Goal: Use online tool/utility: Utilize a website feature to perform a specific function

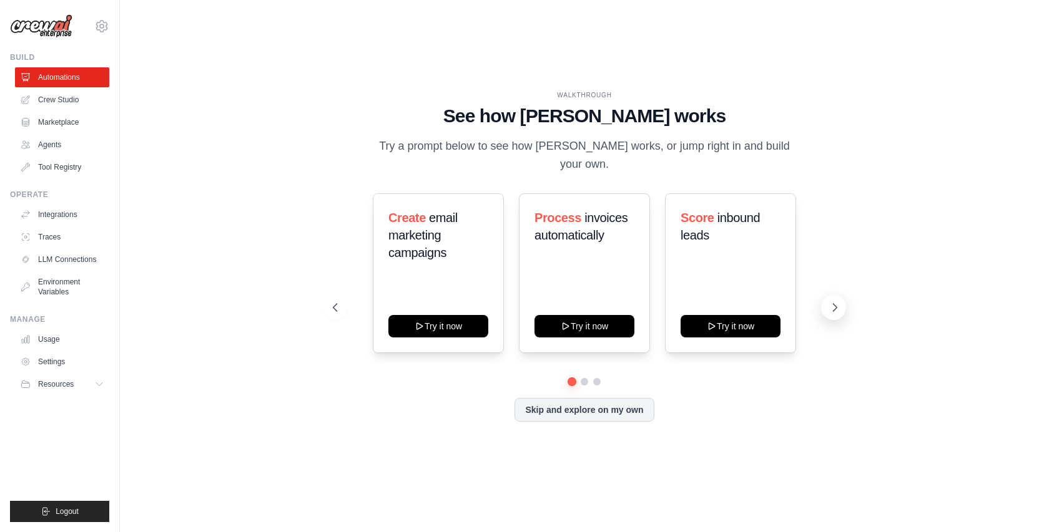
click at [831, 302] on icon at bounding box center [834, 308] width 12 height 12
click at [587, 405] on button "Skip and explore on my own" at bounding box center [583, 409] width 139 height 24
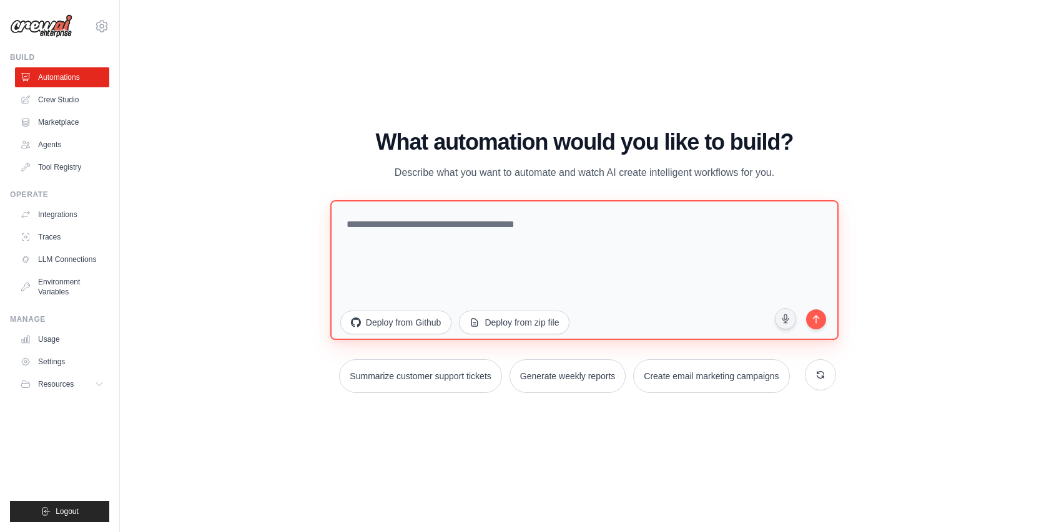
click at [413, 231] on textarea at bounding box center [584, 270] width 508 height 140
type textarea "*"
type textarea "**********"
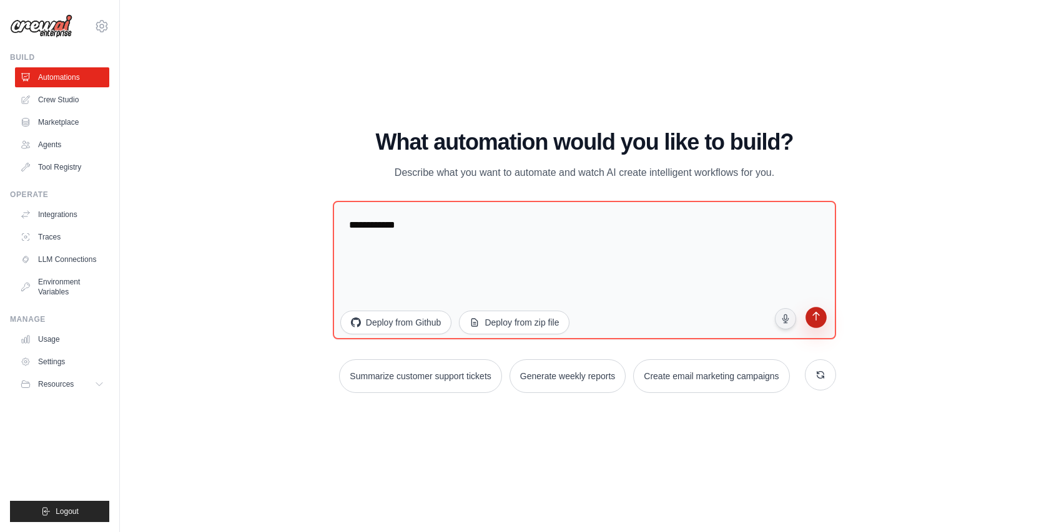
click at [819, 322] on icon "submit" at bounding box center [816, 318] width 12 height 12
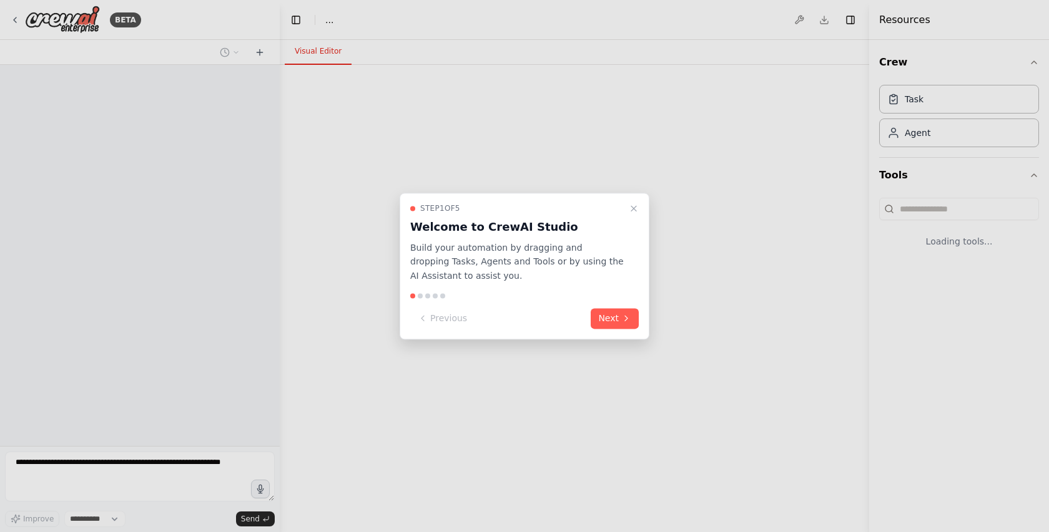
select select "****"
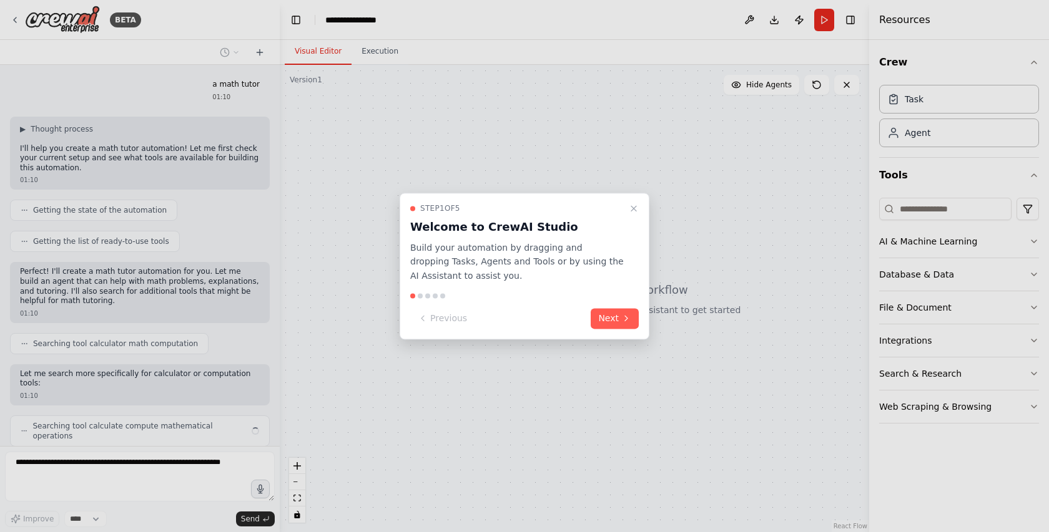
scroll to position [22, 0]
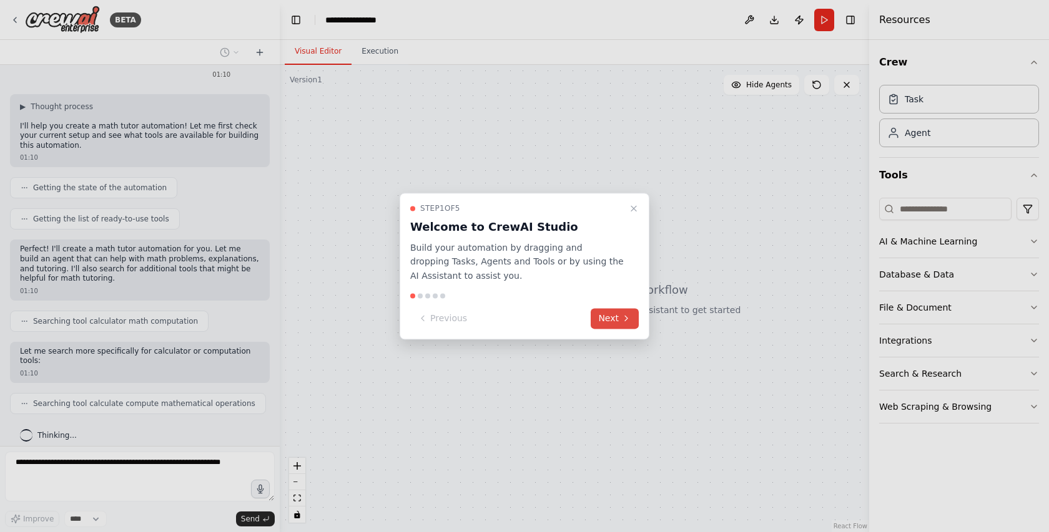
click at [617, 321] on button "Next" at bounding box center [615, 318] width 48 height 21
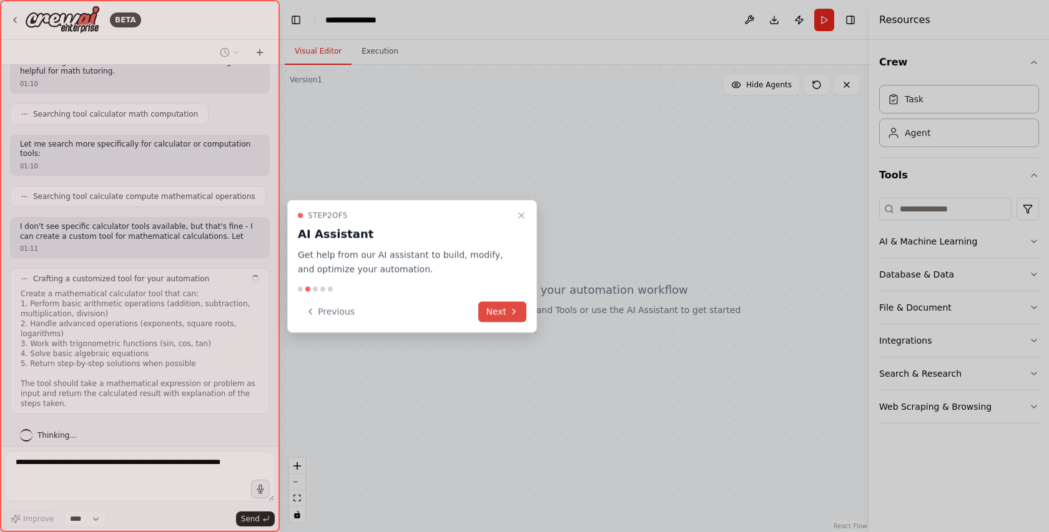
scroll to position [240, 0]
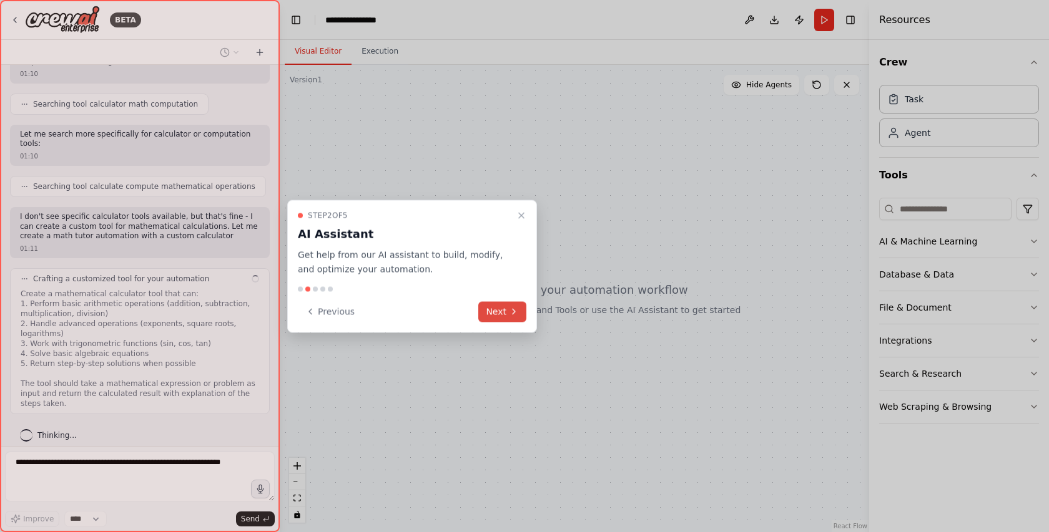
click at [516, 315] on icon at bounding box center [514, 312] width 10 height 10
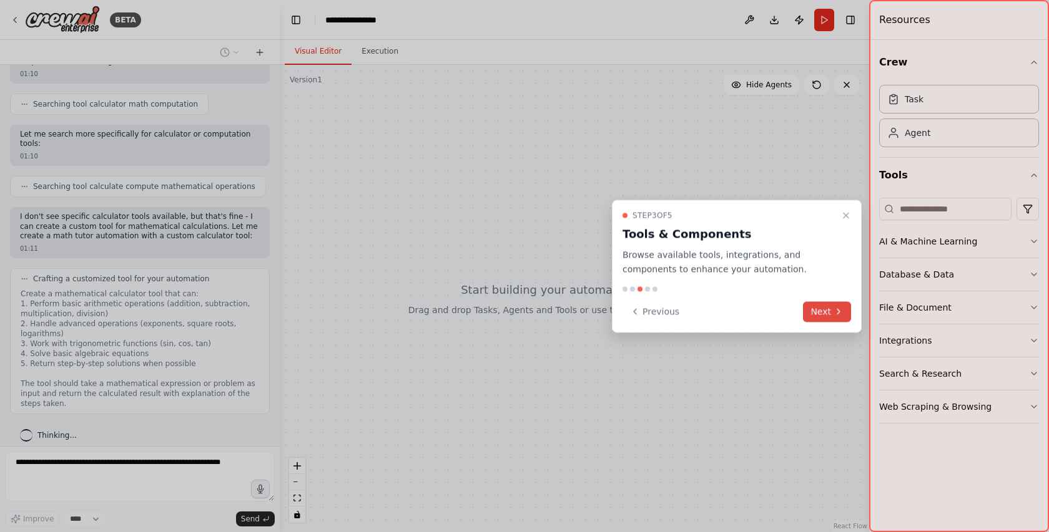
click at [833, 314] on button "Next" at bounding box center [827, 312] width 48 height 21
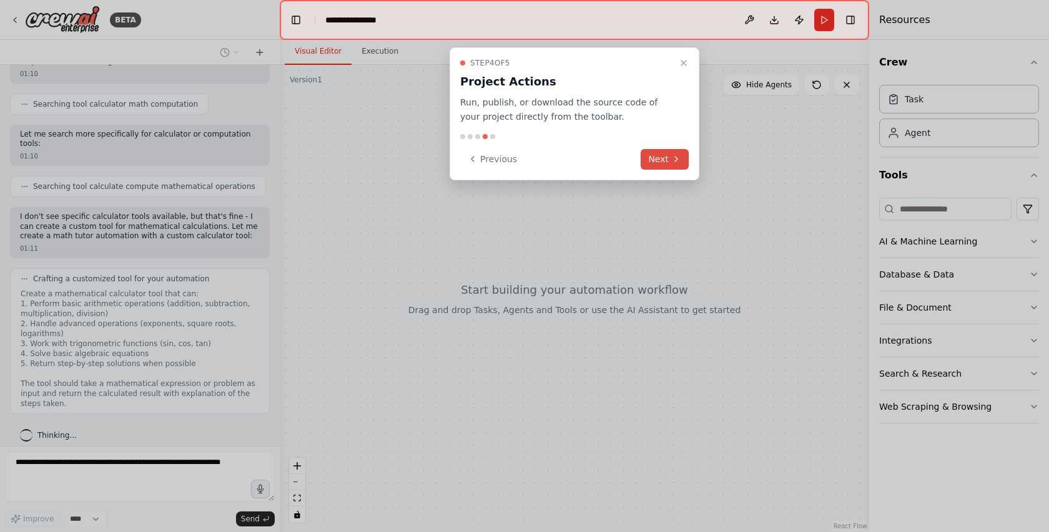
click at [668, 158] on button "Next" at bounding box center [664, 159] width 48 height 21
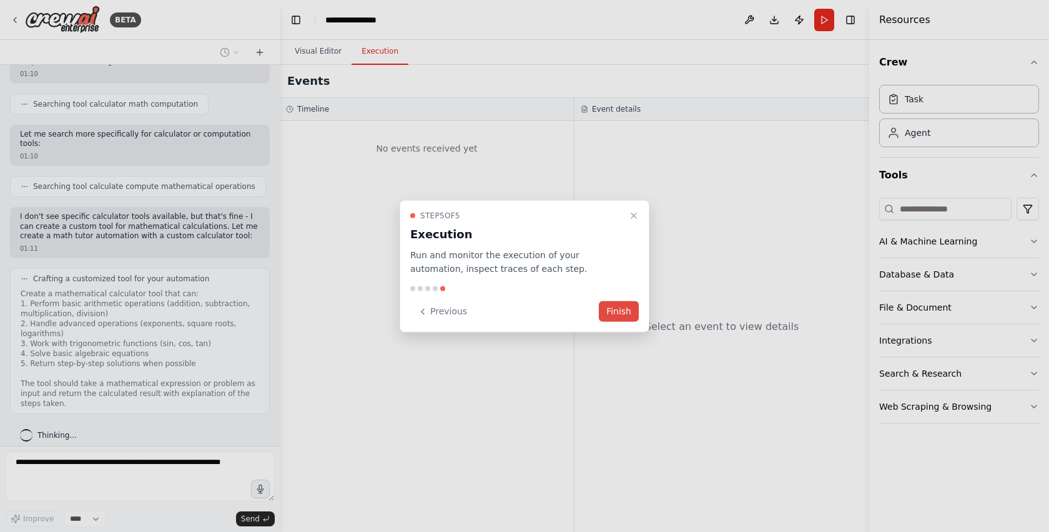
click at [622, 311] on button "Finish" at bounding box center [619, 312] width 40 height 21
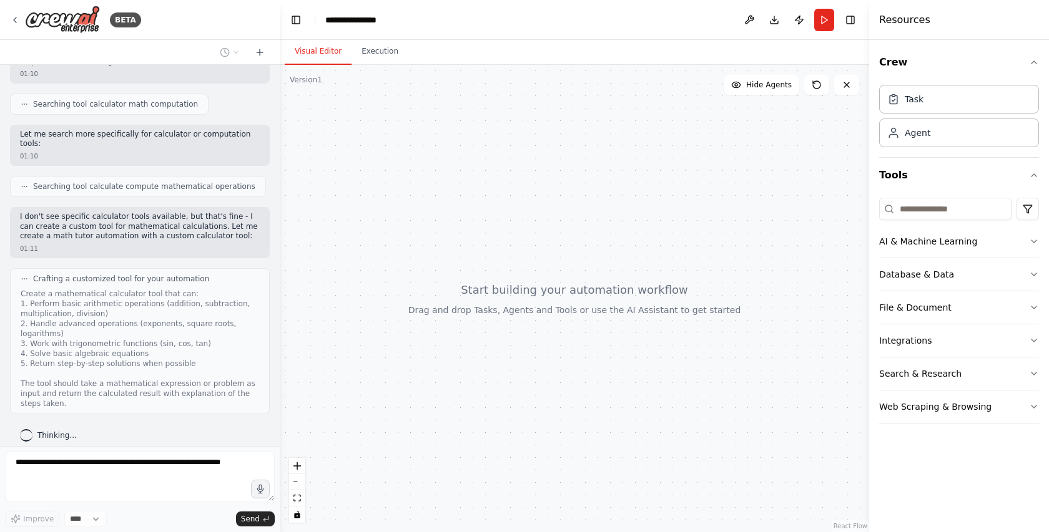
scroll to position [321, 0]
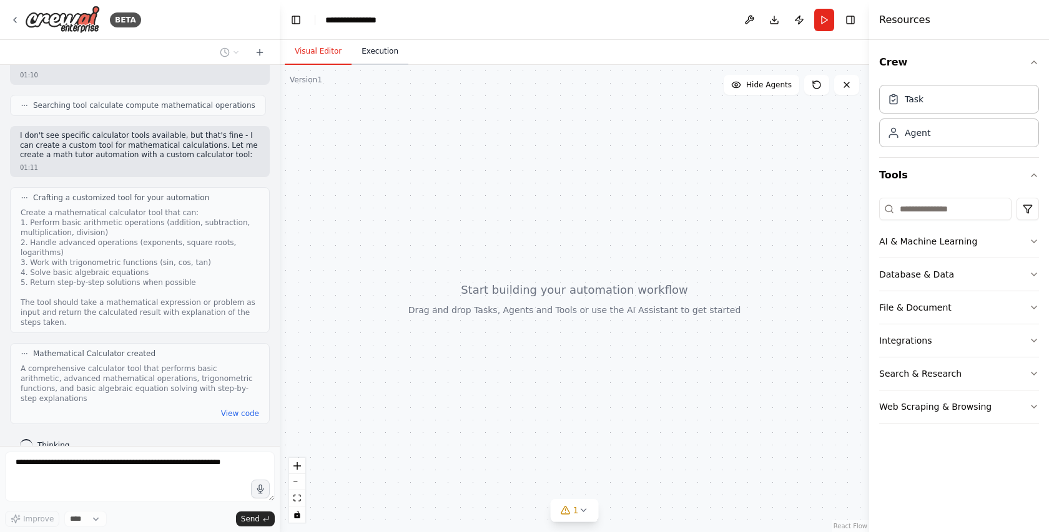
click at [388, 52] on button "Execution" at bounding box center [379, 52] width 57 height 26
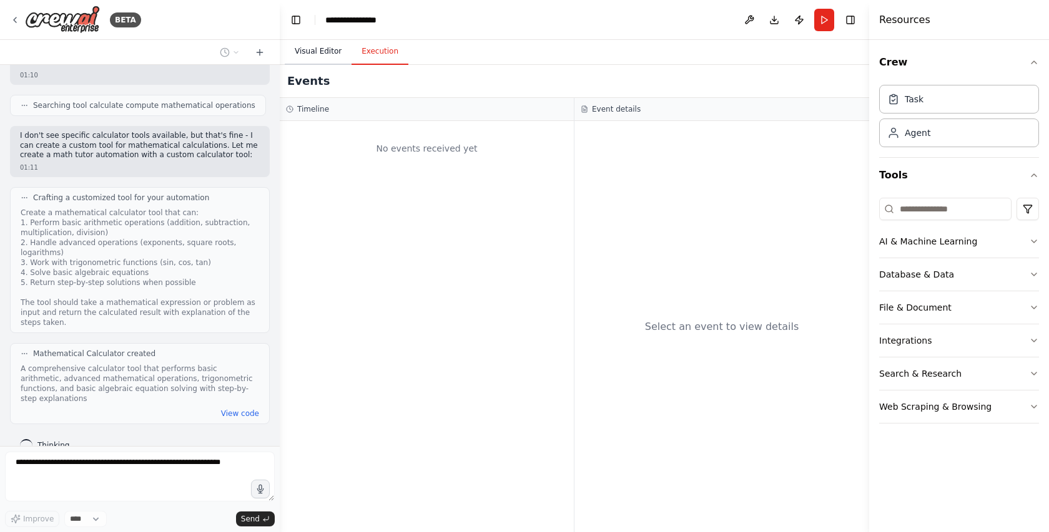
click at [328, 53] on button "Visual Editor" at bounding box center [318, 52] width 67 height 26
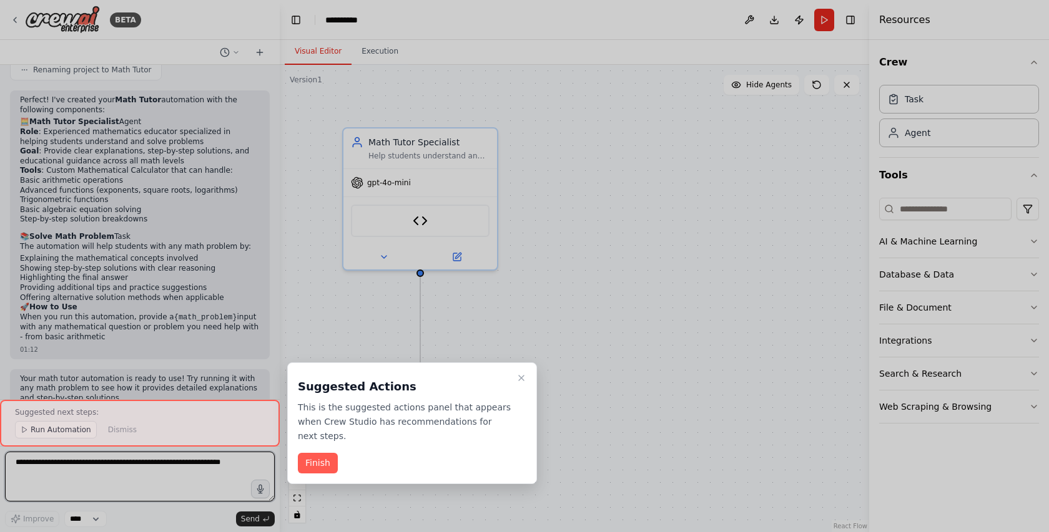
scroll to position [1048, 0]
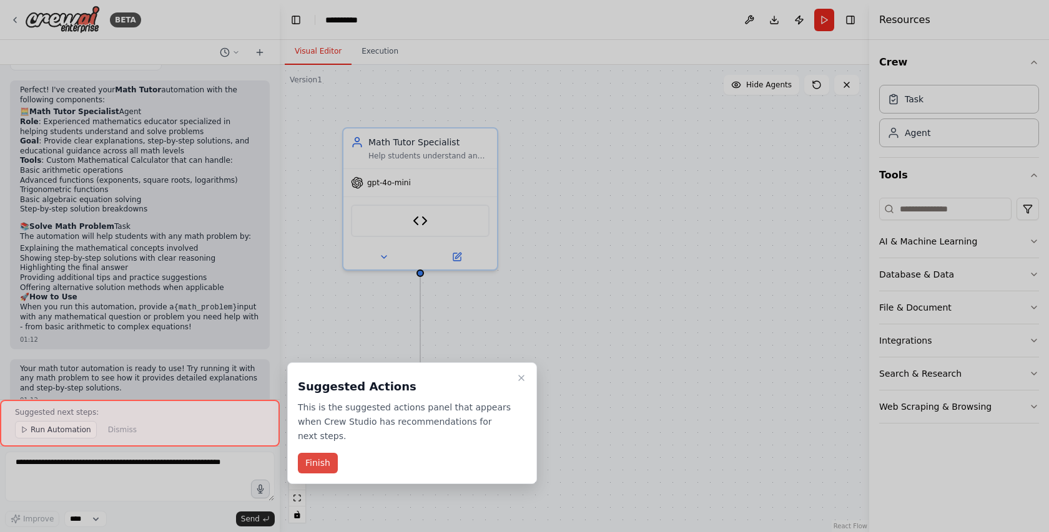
click at [316, 467] on button "Finish" at bounding box center [318, 463] width 40 height 21
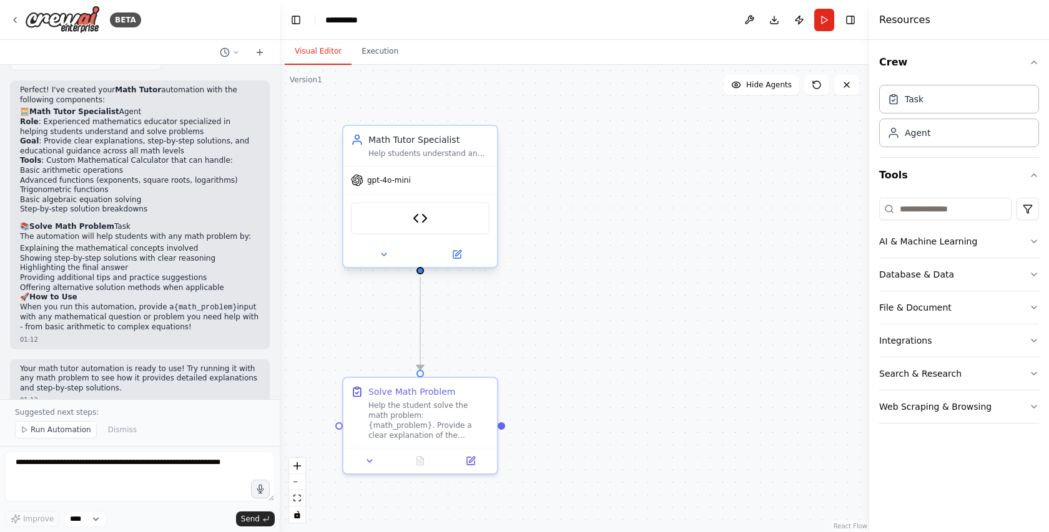
click at [411, 186] on div "gpt-4o-mini" at bounding box center [420, 180] width 154 height 27
click at [423, 218] on img at bounding box center [420, 218] width 15 height 15
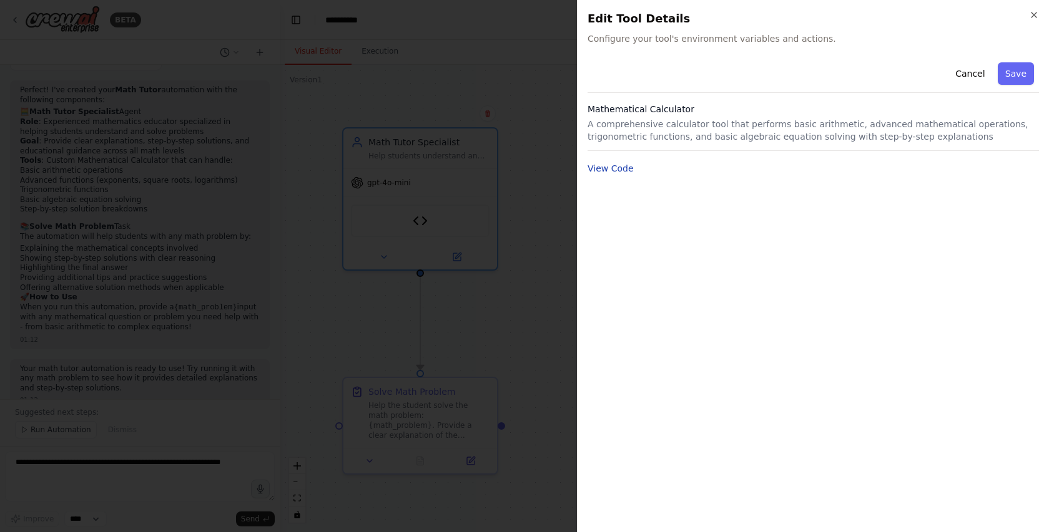
click at [611, 169] on button "View Code" at bounding box center [610, 168] width 46 height 12
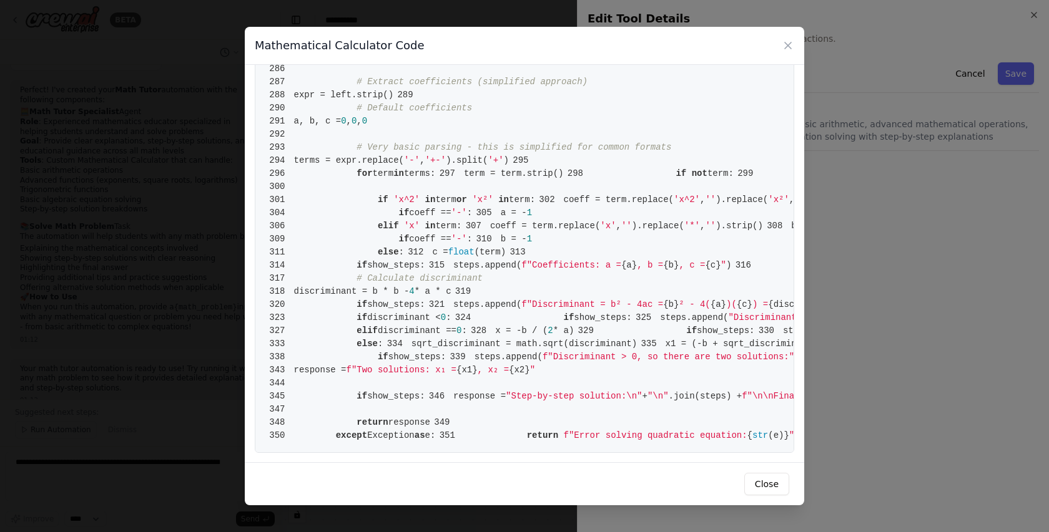
scroll to position [3392, 0]
click at [790, 49] on icon at bounding box center [788, 45] width 12 height 12
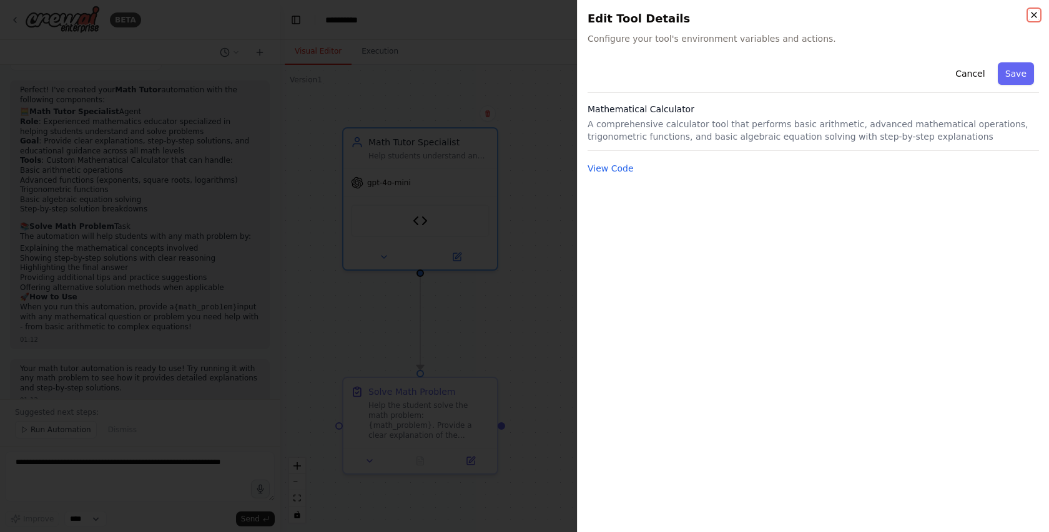
click at [1033, 12] on icon "button" at bounding box center [1034, 15] width 10 height 10
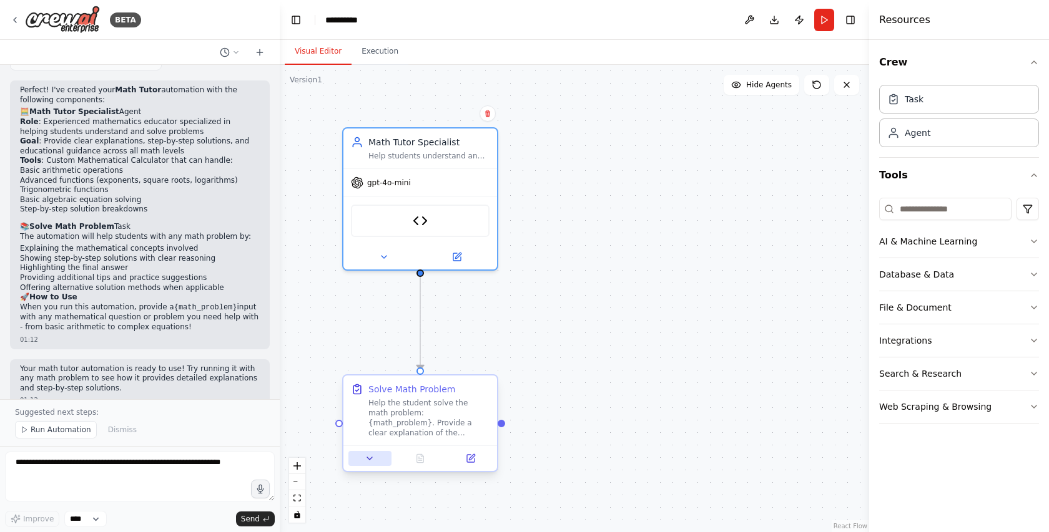
click at [372, 461] on icon at bounding box center [370, 459] width 10 height 10
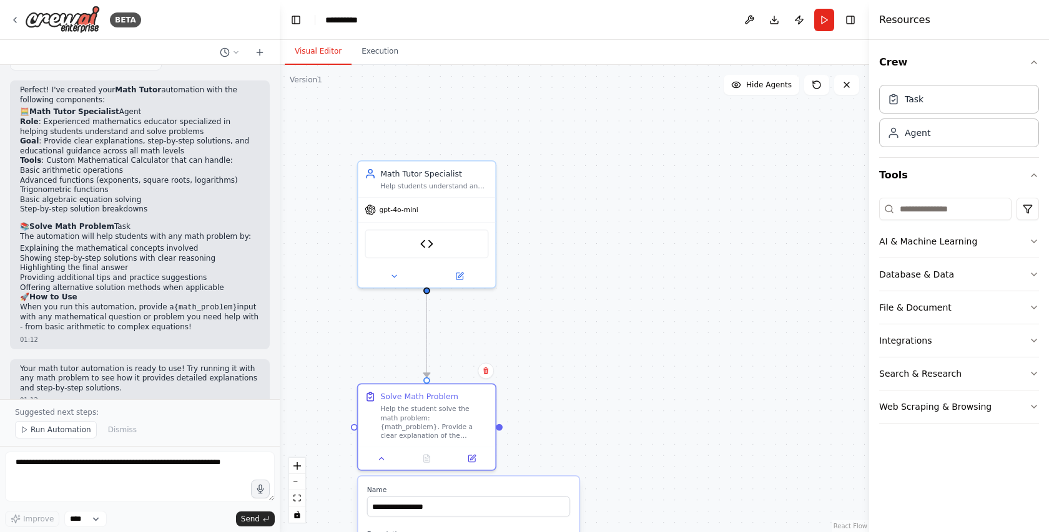
click at [585, 341] on div ".deletable-edge-delete-btn { width: 20px; height: 20px; border: 0px solid #ffff…" at bounding box center [574, 299] width 589 height 468
click at [605, 438] on div ".deletable-edge-delete-btn { width: 20px; height: 20px; border: 0px solid #ffff…" at bounding box center [574, 299] width 589 height 468
click at [493, 511] on input "**********" at bounding box center [468, 507] width 203 height 20
click at [380, 457] on icon at bounding box center [381, 456] width 9 height 9
click at [481, 426] on div "Help the student solve the math problem: {math_problem}. Provide a clear explan…" at bounding box center [434, 421] width 108 height 36
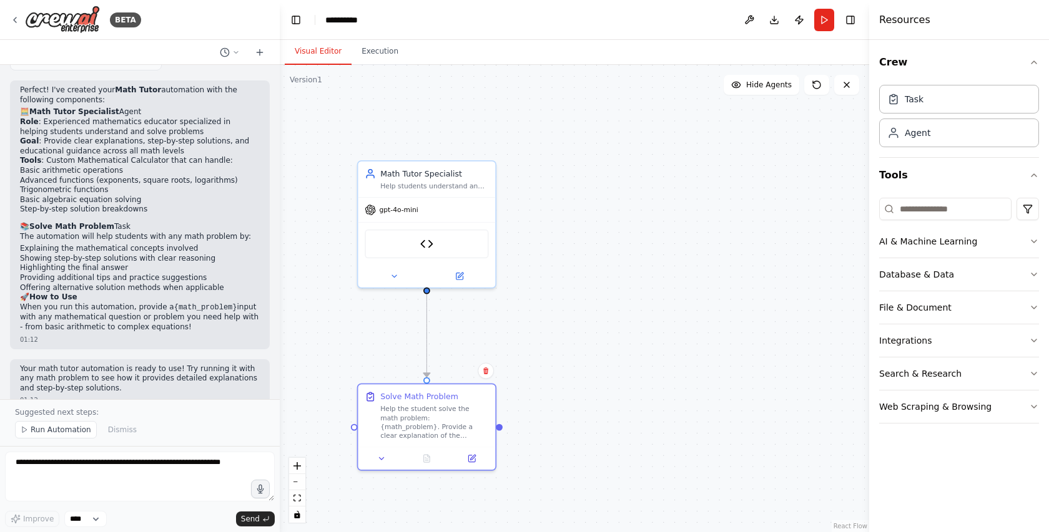
click at [644, 364] on div ".deletable-edge-delete-btn { width: 20px; height: 20px; border: 0px solid #ffff…" at bounding box center [574, 299] width 589 height 468
